Goal: Task Accomplishment & Management: Complete application form

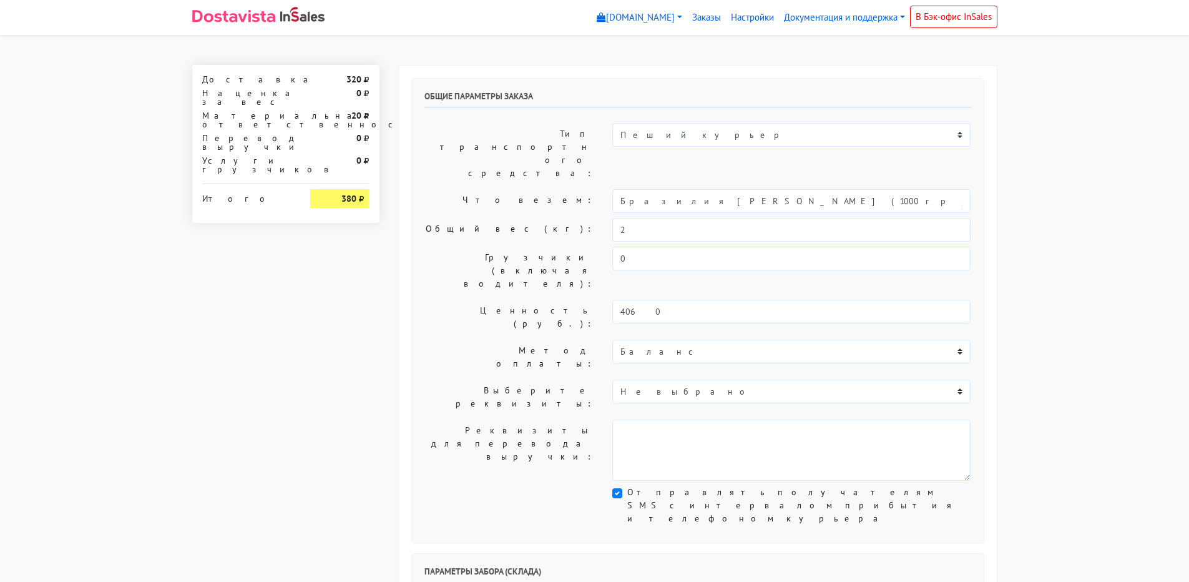
select select "1268"
select select "08:00"
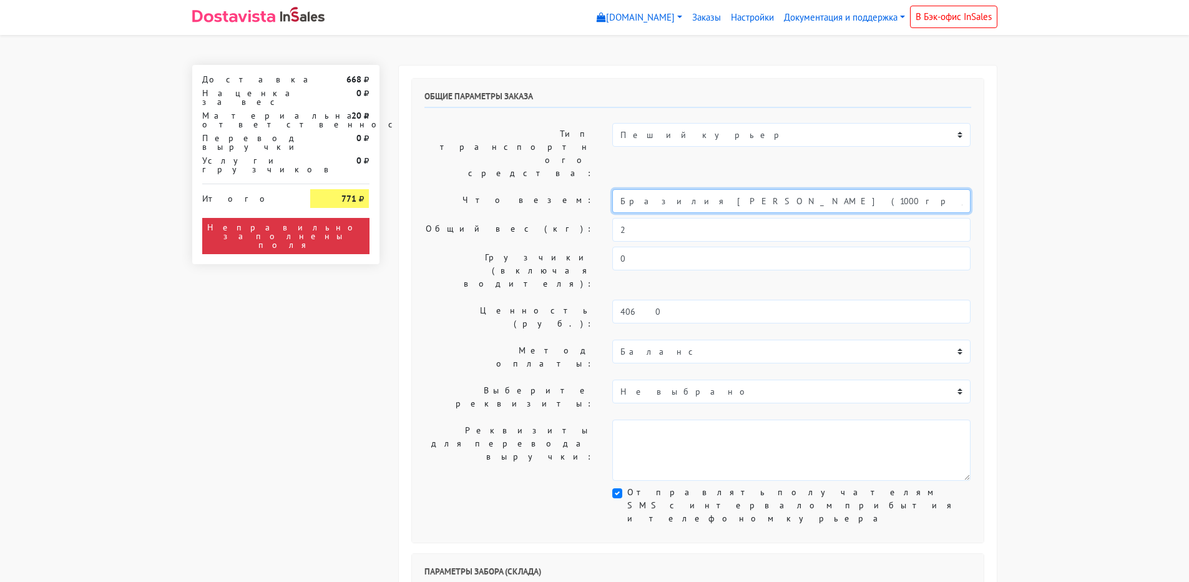
drag, startPoint x: 823, startPoint y: 163, endPoint x: 0, endPoint y: 163, distance: 823.0
type input "Кофе"
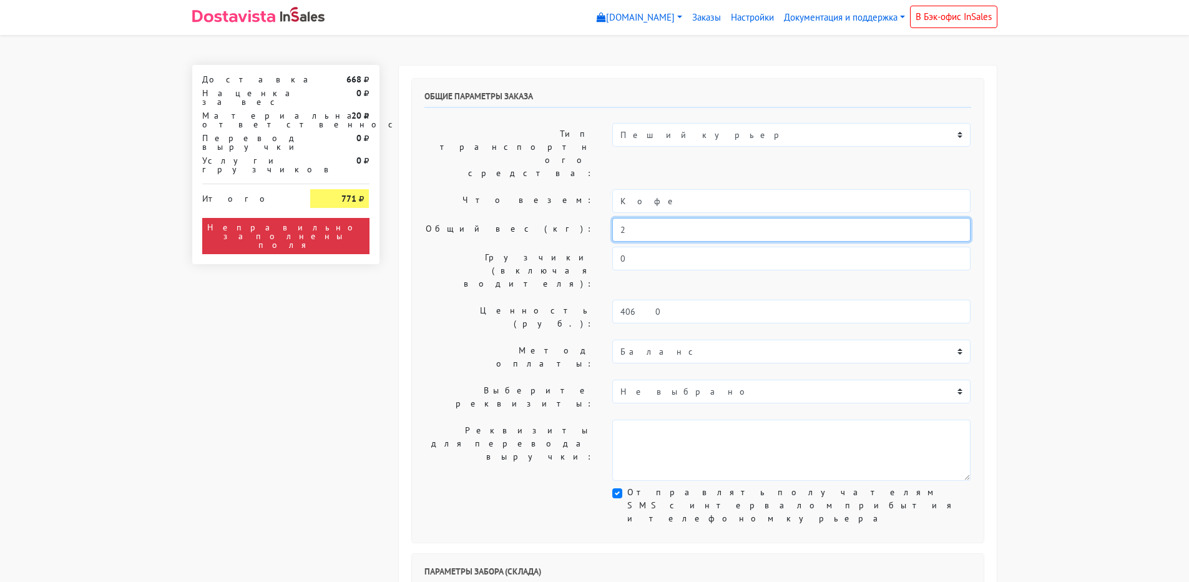
click at [671, 218] on input "2" at bounding box center [791, 230] width 358 height 24
type input "2,5"
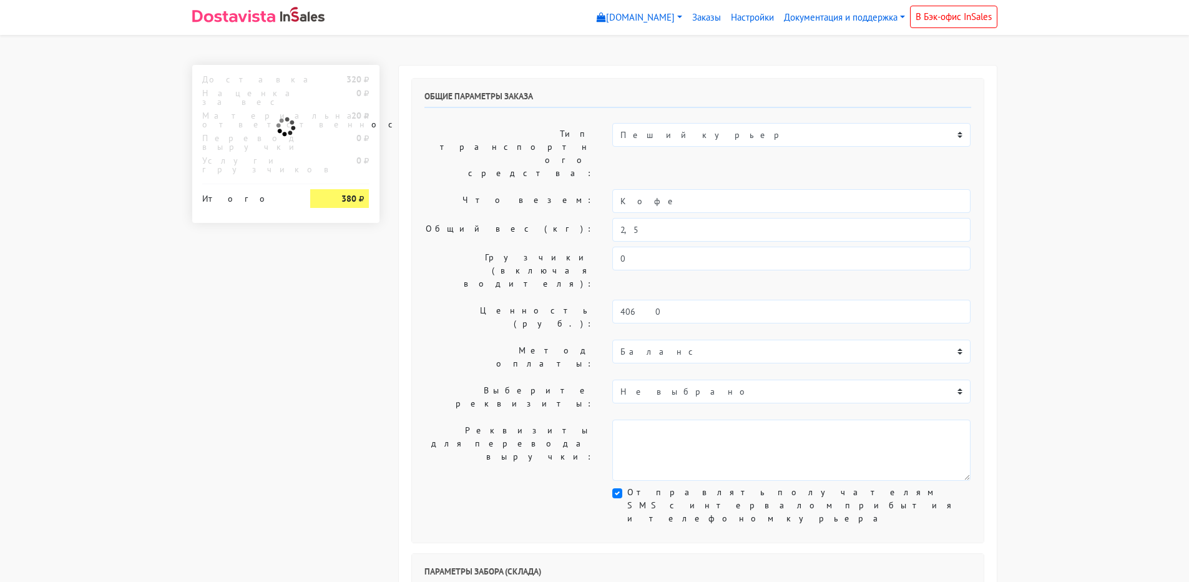
click at [427, 265] on div "Общие параметры заказа Тип транспортного средства: Пеший курьер Легковой автомо…" at bounding box center [698, 311] width 572 height 464
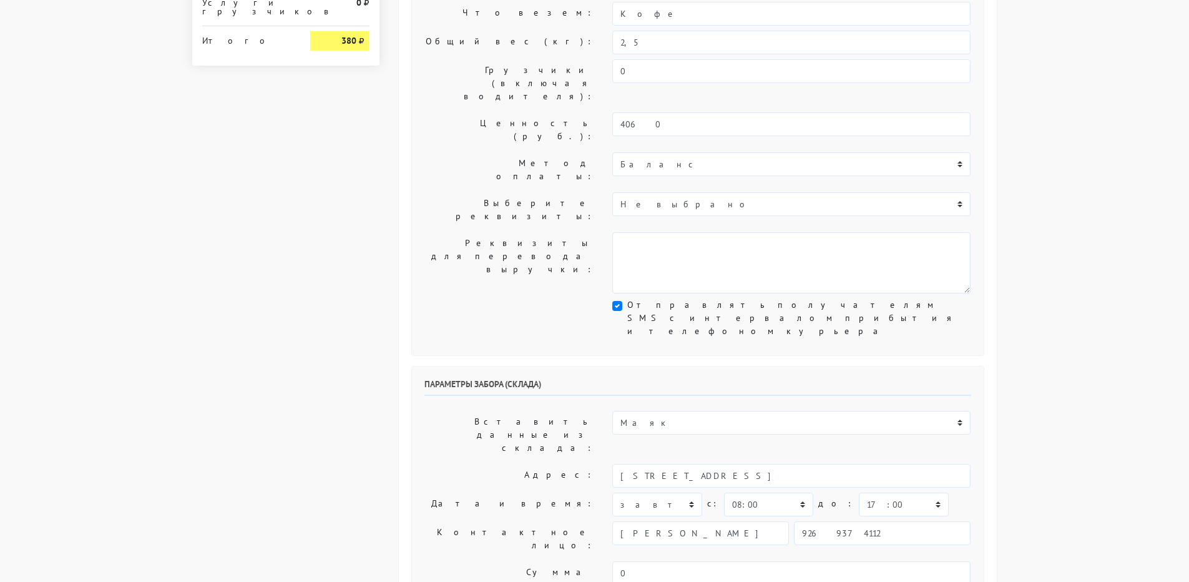
scroll to position [250, 0]
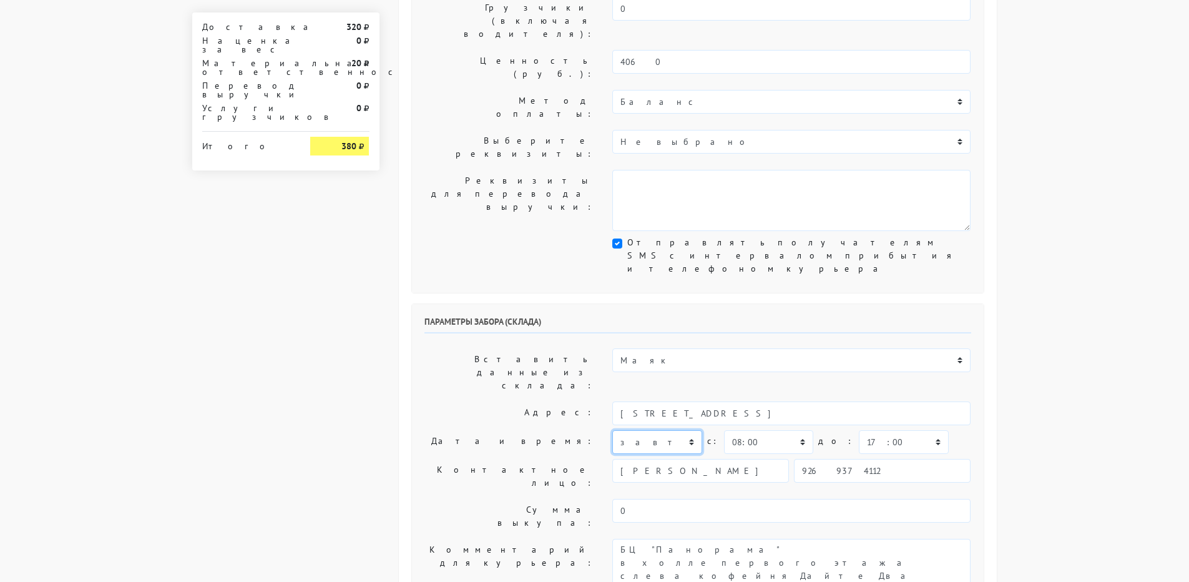
click at [690, 430] on select "[DATE] [DATE] [DATE] [DATE] [DATE] [DATE] [DATE] [DATE] [DATE]" at bounding box center [656, 442] width 89 height 24
click at [798, 430] on select "00:00 00:30 01:00 01:30 02:00 02:30 03:00 03:30 04:00 04:30 05:00 05:30 06:00 0…" at bounding box center [768, 442] width 89 height 24
select select "08:30"
click at [724, 430] on select "00:00 00:30 01:00 01:30 02:00 02:30 03:00 03:30 04:00 04:30 05:00 05:30 06:00 0…" at bounding box center [768, 442] width 89 height 24
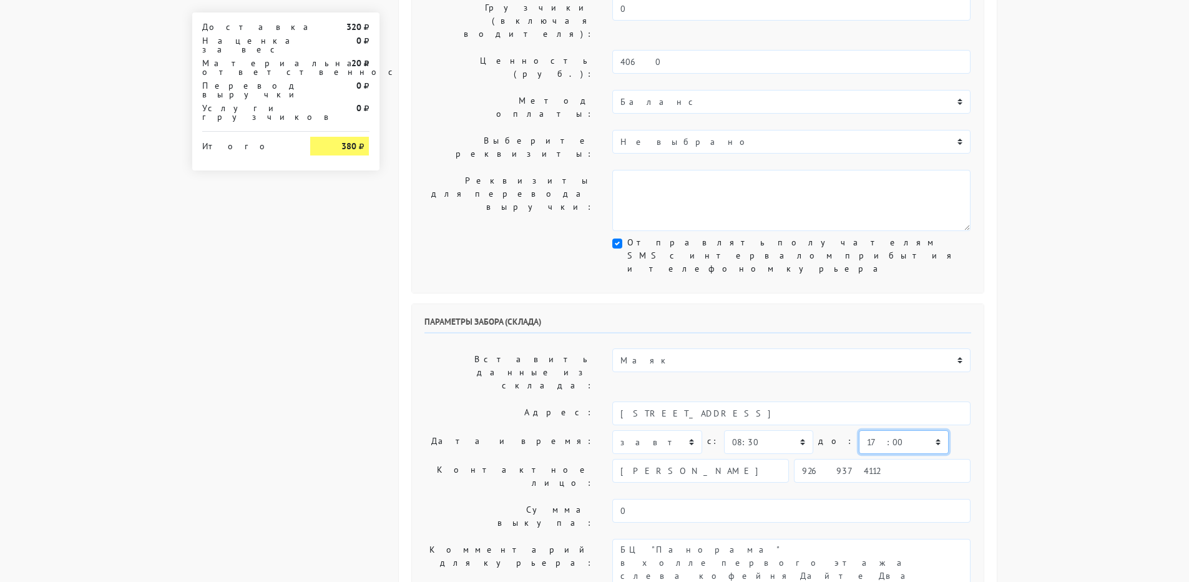
click at [862, 430] on select "00:00 00:30 01:00 01:30 02:00 02:30 03:00 03:30 04:00 04:30 05:00 05:30 06:00 0…" at bounding box center [903, 442] width 89 height 24
select select "10:30"
click at [859, 430] on select "00:00 00:30 01:00 01:30 02:00 02:30 03:00 03:30 04:00 04:30 05:00 05:30 06:00 0…" at bounding box center [903, 442] width 89 height 24
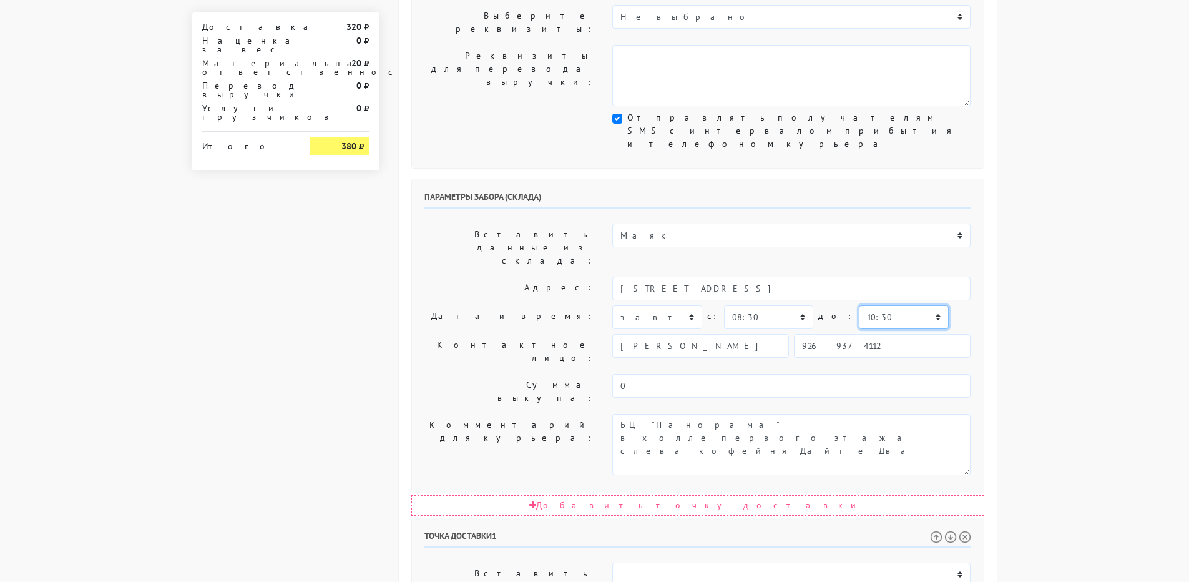
scroll to position [437, 0]
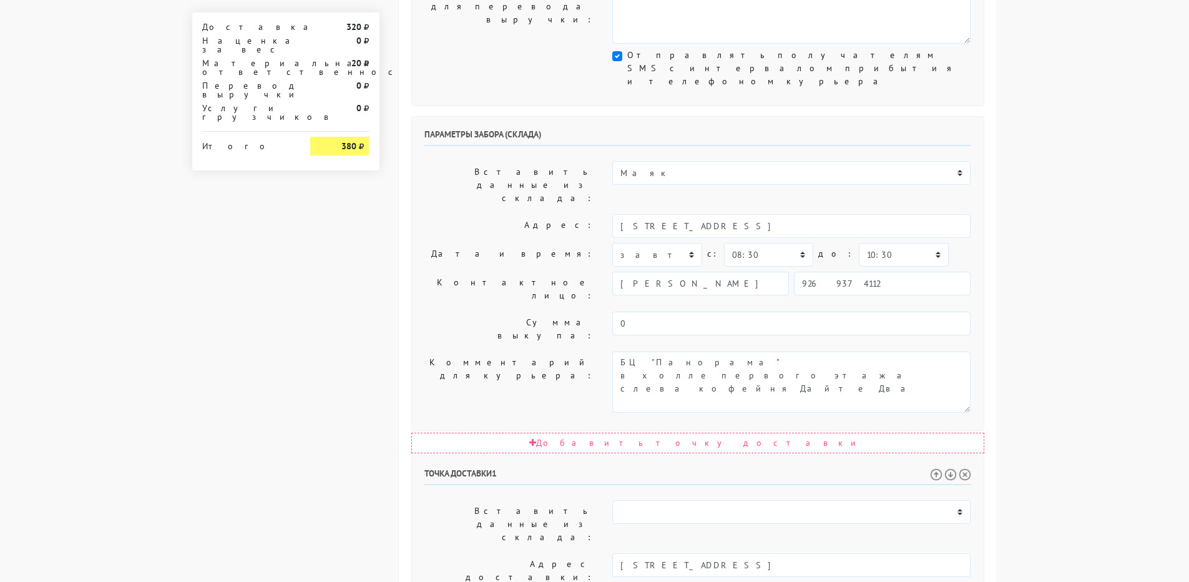
select select "14:00"
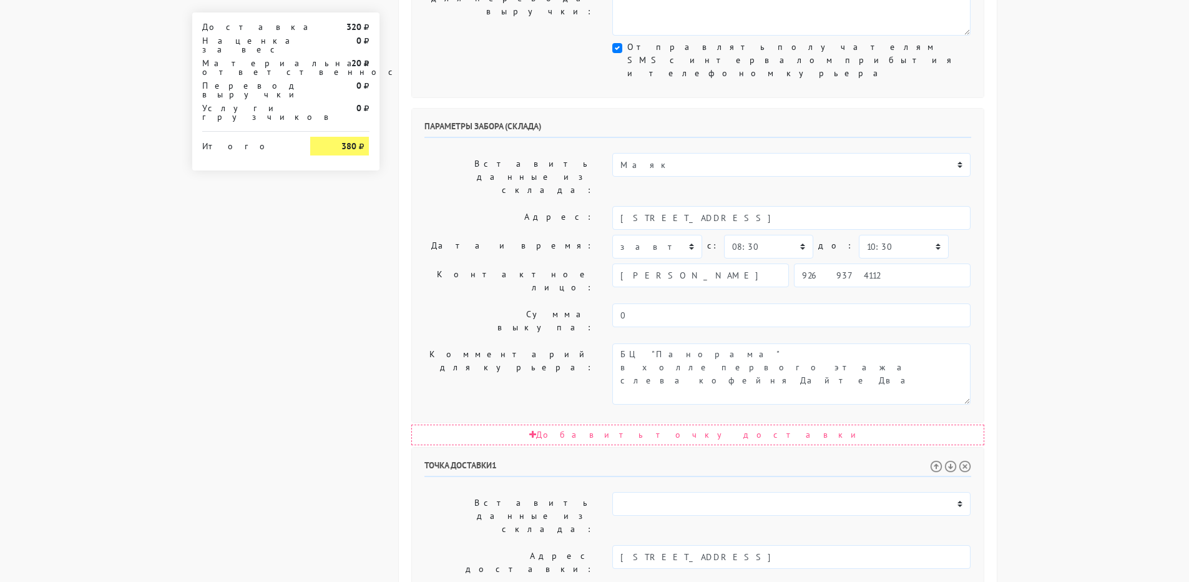
scroll to position [570, 0]
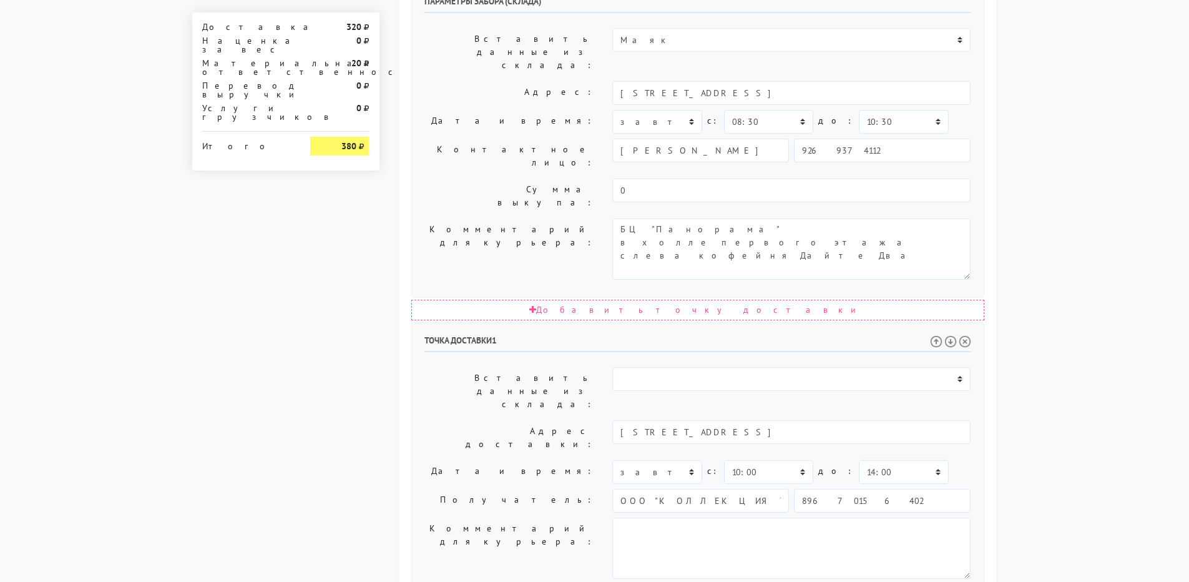
drag, startPoint x: 656, startPoint y: 421, endPoint x: 575, endPoint y: 421, distance: 80.5
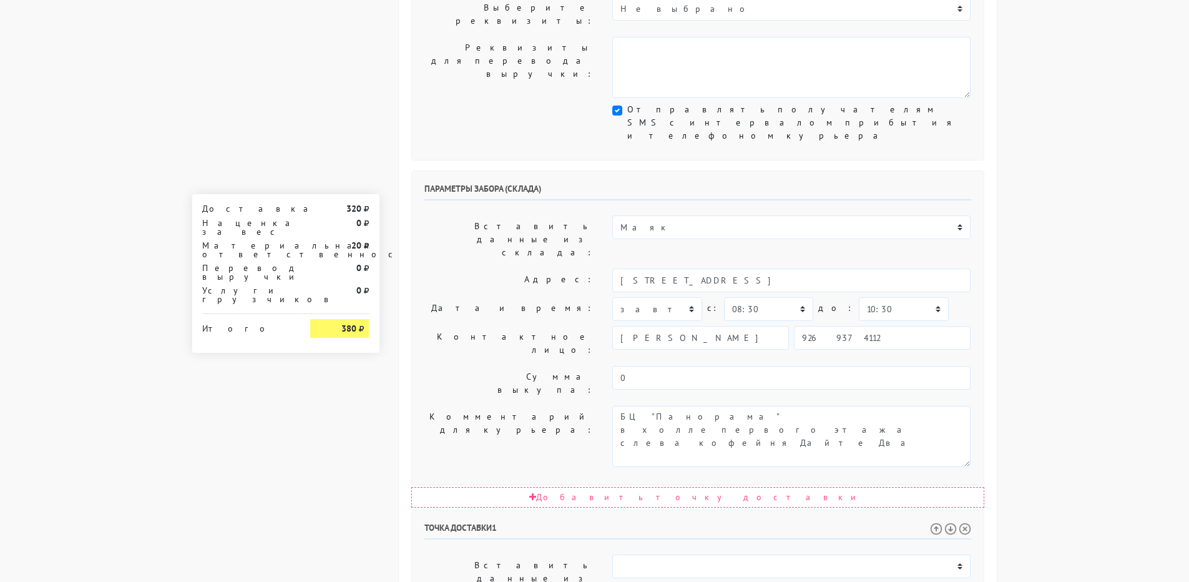
scroll to position [320, 0]
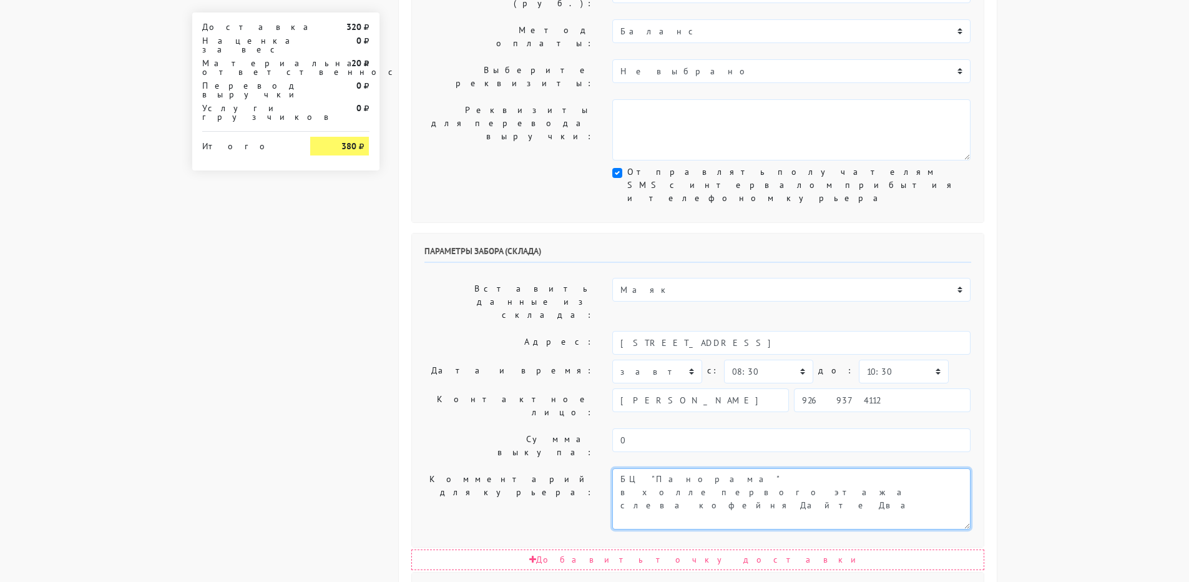
click at [618, 468] on textarea "Заход со стороны Верейская 29 стр 139" at bounding box center [791, 498] width 358 height 61
paste textarea "3511"
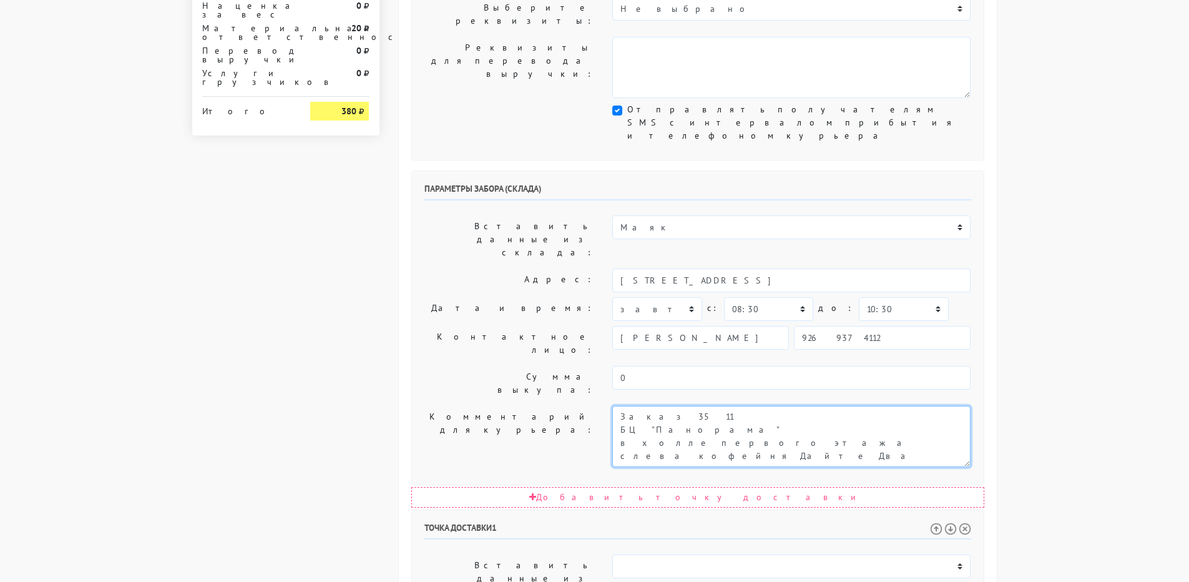
scroll to position [570, 0]
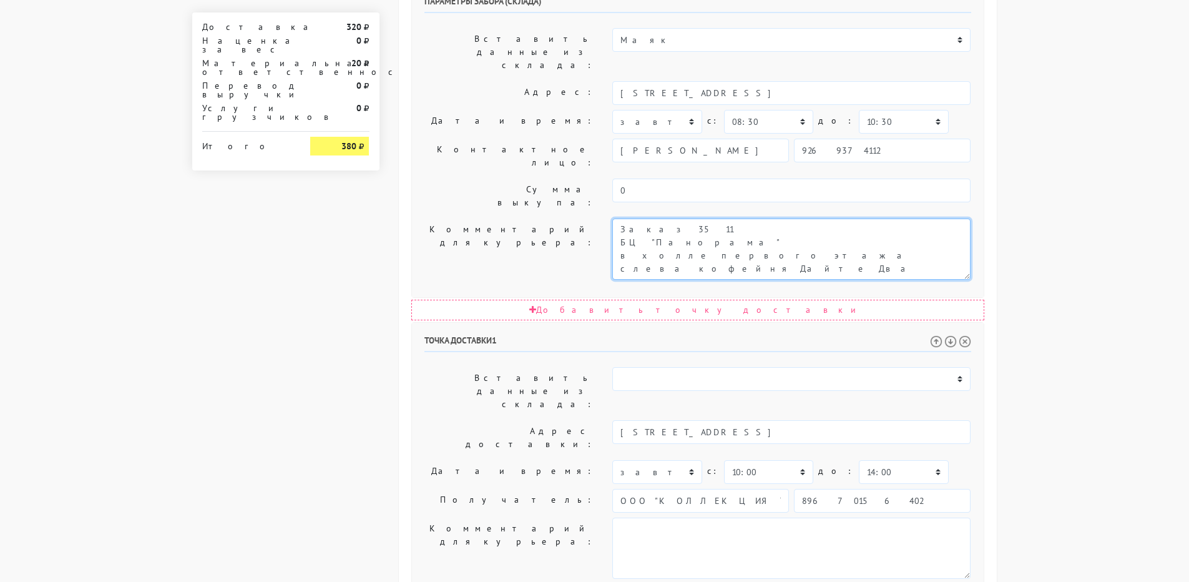
type textarea "Заказ 3511 БЦ "Панорама" в холле первого этажа слева кофейня Дайте Два"
